Goal: Navigation & Orientation: Find specific page/section

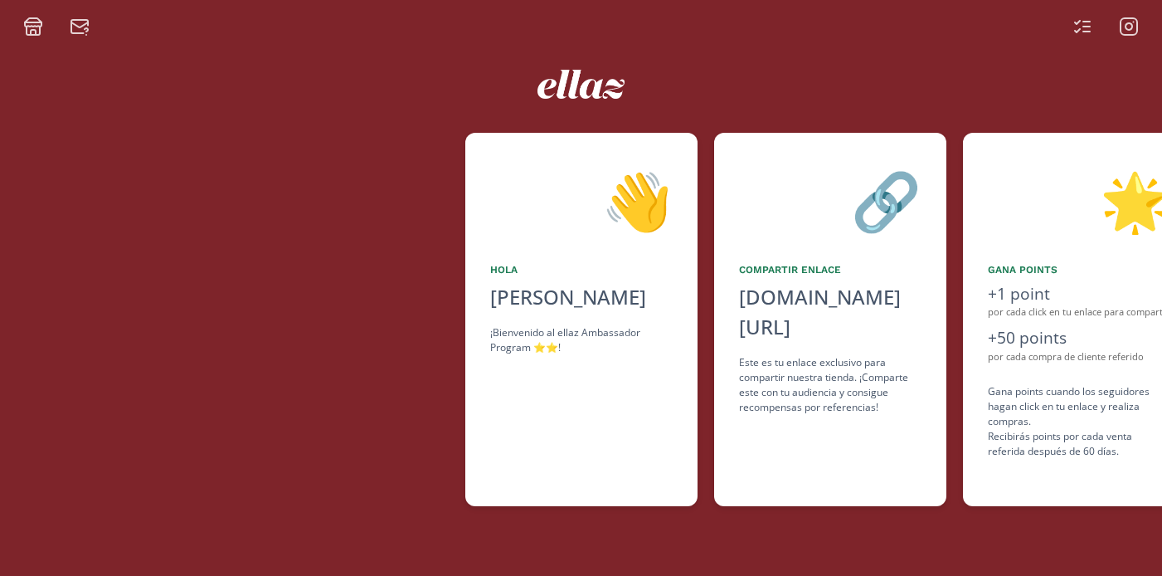
scroll to position [0, 995]
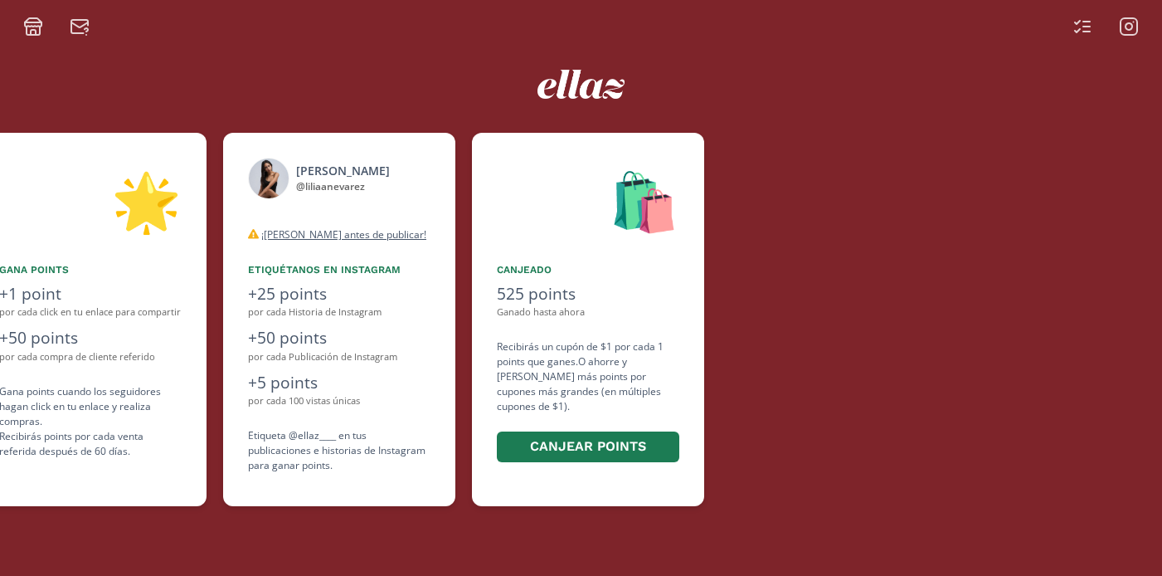
scroll to position [0, 995]
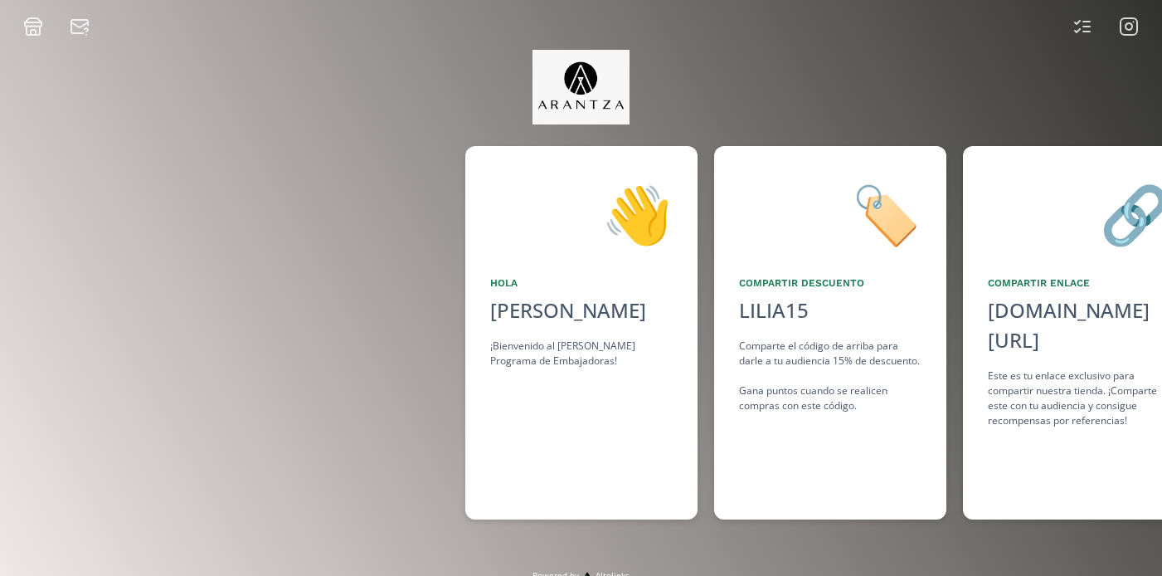
click at [1138, 29] on icon at bounding box center [1129, 27] width 20 height 20
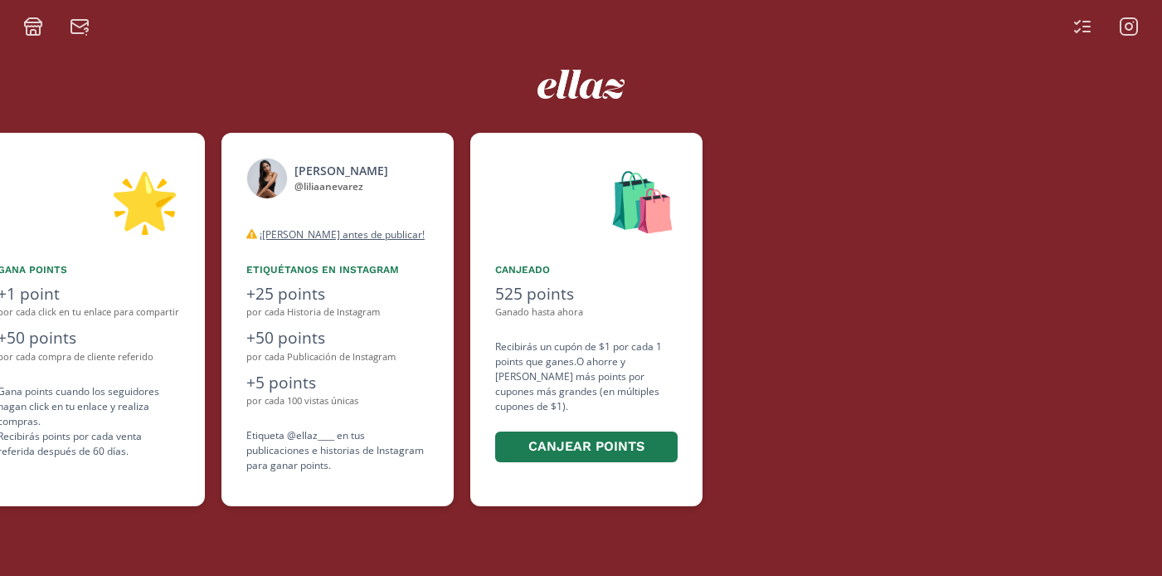
scroll to position [0, 995]
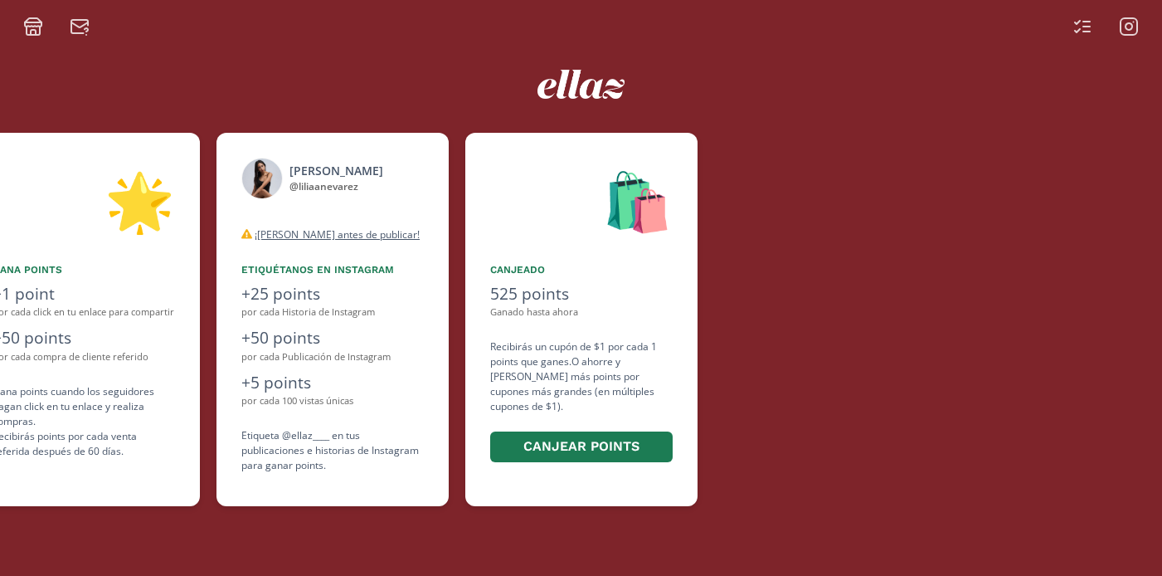
click at [1134, 20] on icon at bounding box center [1129, 27] width 20 height 20
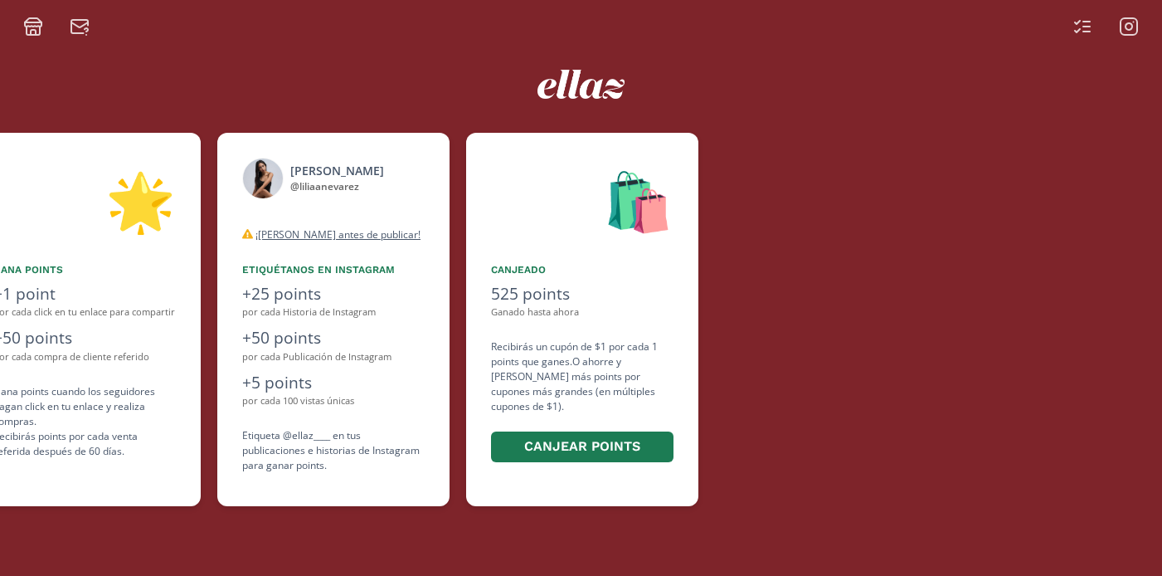
scroll to position [0, 995]
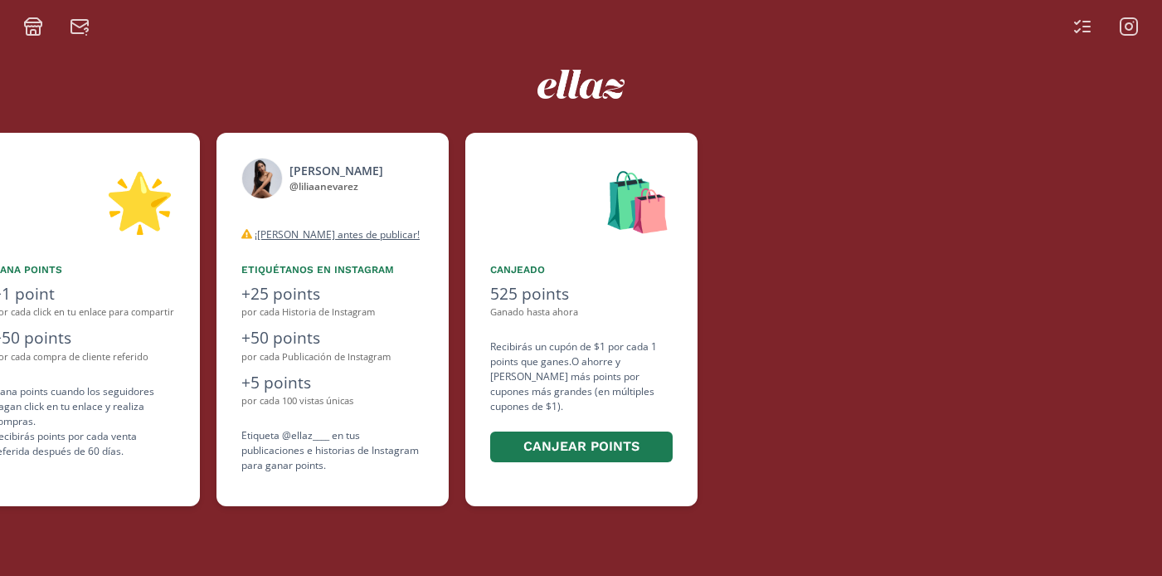
click at [1134, 27] on icon at bounding box center [1129, 27] width 20 height 20
